Goal: Transaction & Acquisition: Purchase product/service

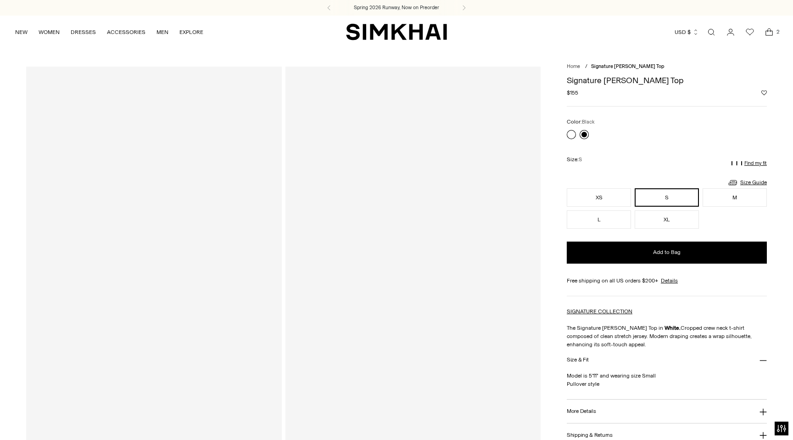
click at [585, 135] on link at bounding box center [584, 134] width 9 height 9
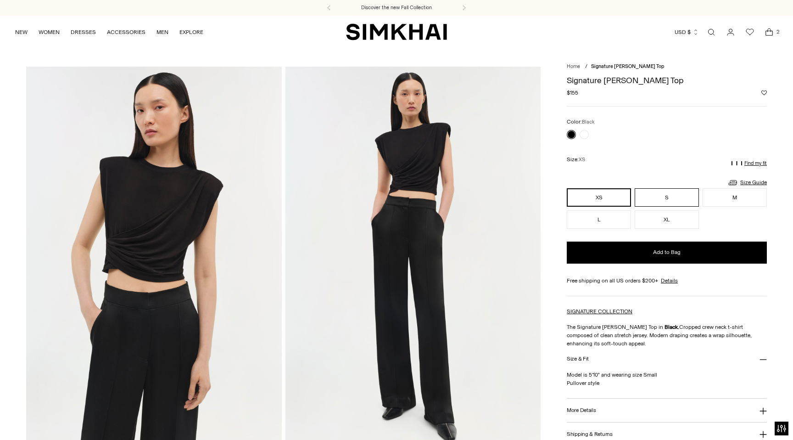
click at [671, 193] on button "S" at bounding box center [667, 197] width 64 height 18
